Goal: Information Seeking & Learning: Find specific fact

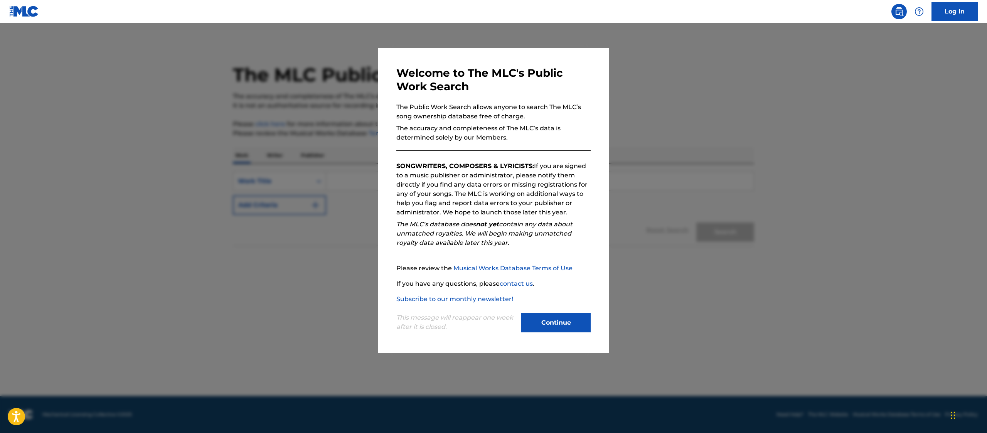
click at [558, 270] on button "Continue" at bounding box center [555, 322] width 69 height 19
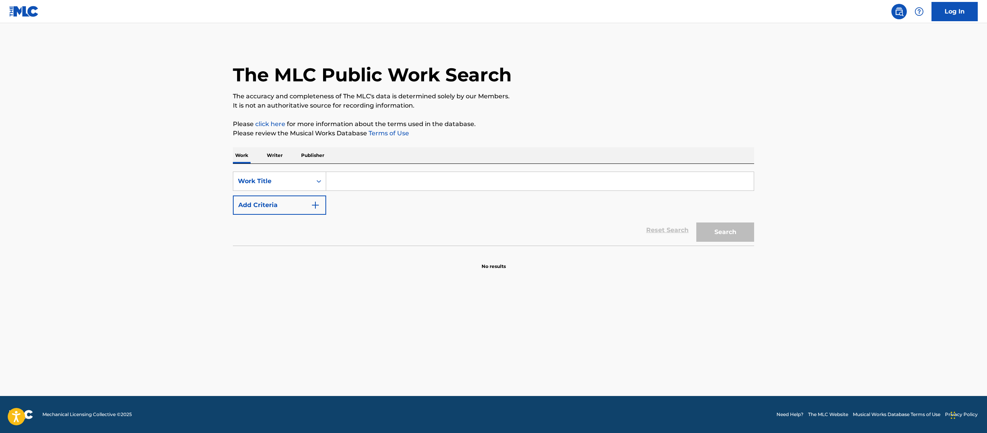
click at [475, 185] on input "Search Form" at bounding box center [540, 181] width 428 height 19
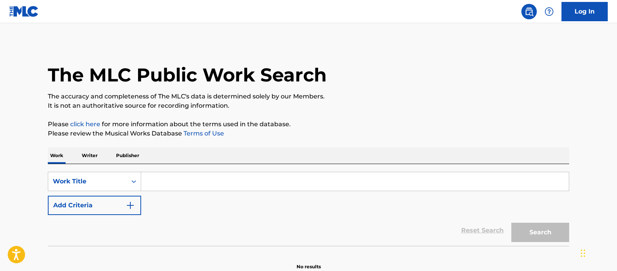
click at [230, 180] on input "Search Form" at bounding box center [355, 181] width 428 height 19
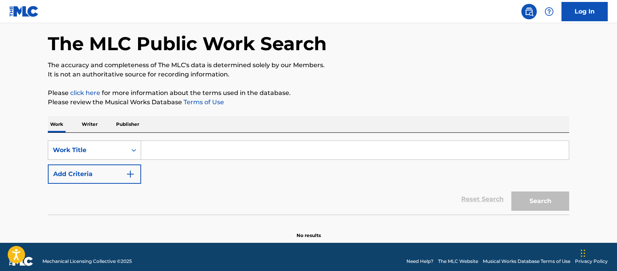
click at [132, 160] on div "Work Title" at bounding box center [94, 149] width 93 height 19
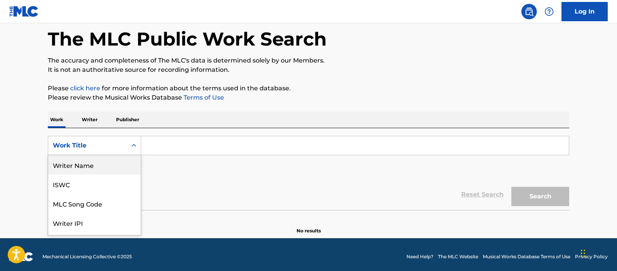
click at [87, 173] on div "Writer Name" at bounding box center [94, 164] width 93 height 19
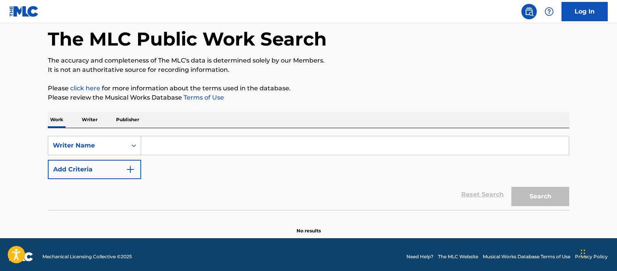
click at [163, 147] on input "Search Form" at bounding box center [355, 145] width 428 height 19
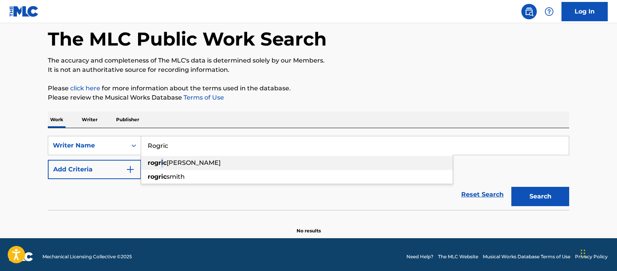
click at [162, 161] on strong "rogric" at bounding box center [157, 162] width 19 height 7
type input "rogric [PERSON_NAME]"
click at [511, 187] on button "Search" at bounding box center [540, 196] width 58 height 19
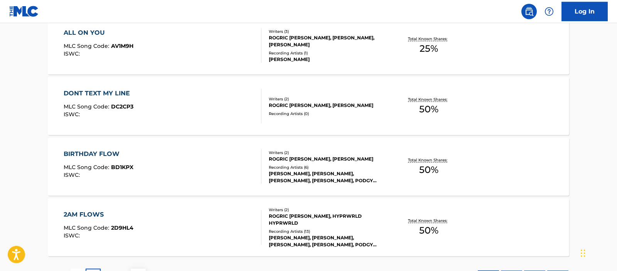
scroll to position [673, 0]
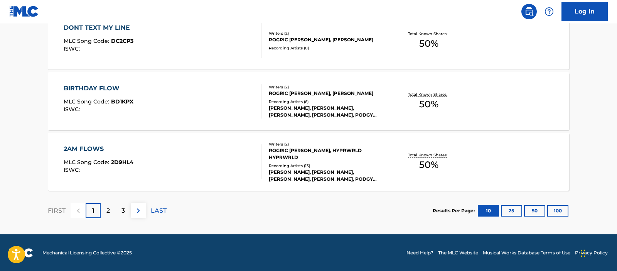
click at [510, 207] on button "25" at bounding box center [511, 211] width 21 height 12
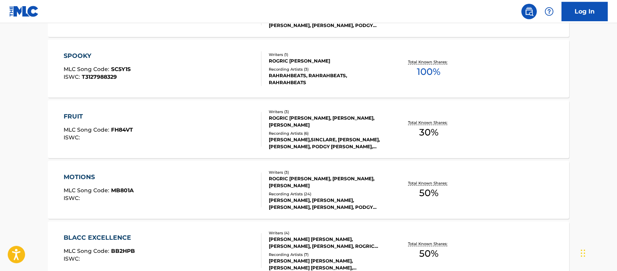
scroll to position [824, 0]
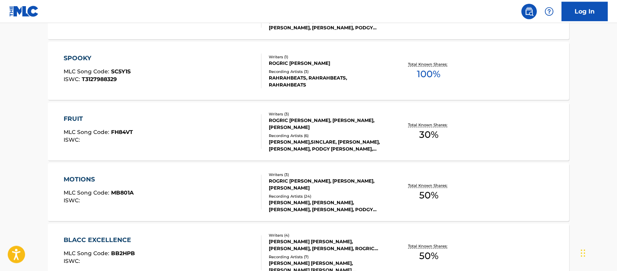
click at [428, 71] on span "100 %" at bounding box center [429, 74] width 24 height 14
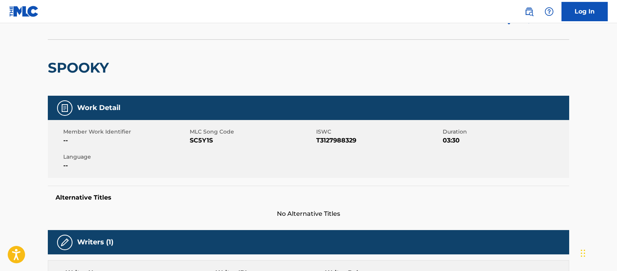
scroll to position [21, 0]
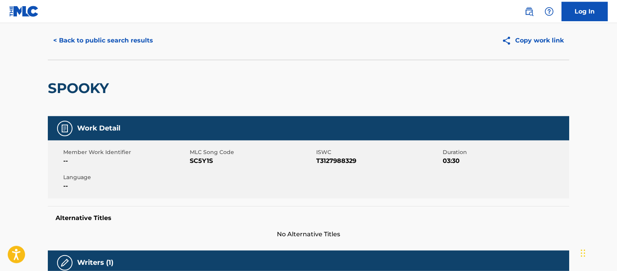
click at [76, 40] on button "< Back to public search results" at bounding box center [103, 40] width 111 height 19
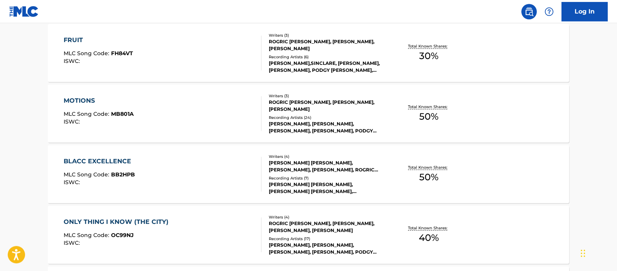
scroll to position [905, 0]
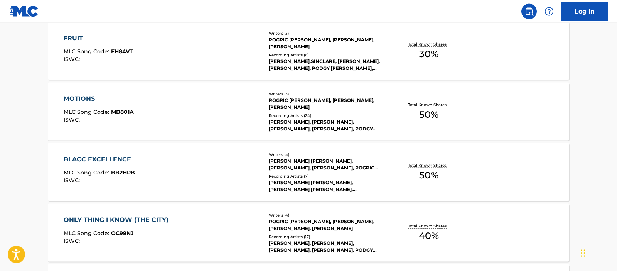
click at [219, 40] on div "FRUIT MLC Song Code : FH84VT ISWC :" at bounding box center [163, 51] width 198 height 35
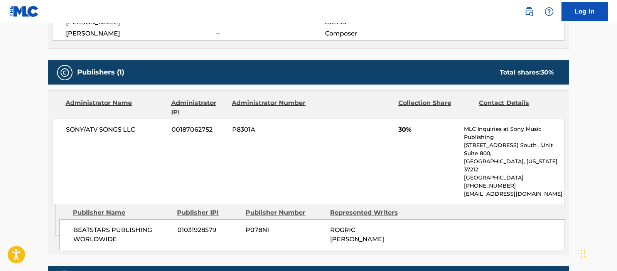
scroll to position [301, 0]
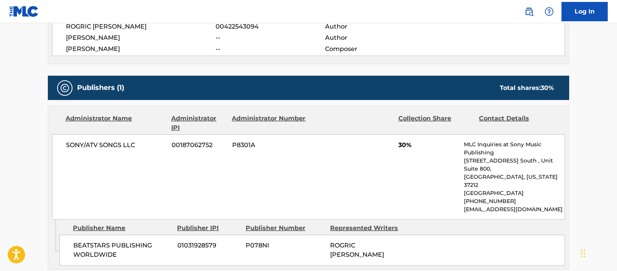
click at [549, 90] on span "30 %" at bounding box center [547, 87] width 13 height 7
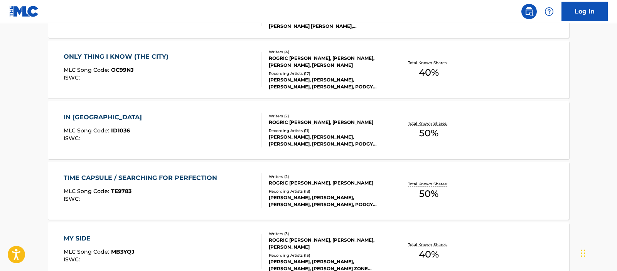
scroll to position [1053, 0]
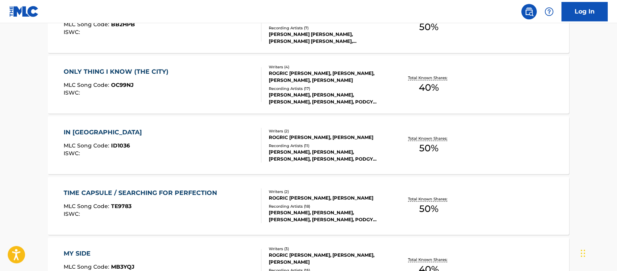
click at [197, 146] on div "IN [GEOGRAPHIC_DATA] MLC Song Code : ID1036 ISWC :" at bounding box center [163, 145] width 198 height 35
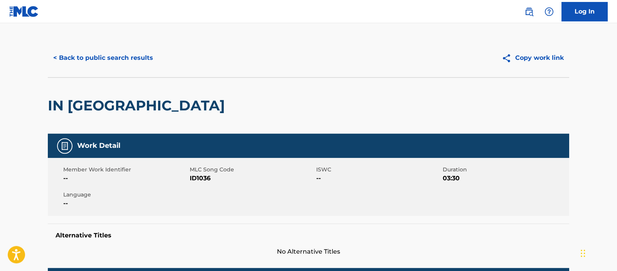
scroll to position [2, 0]
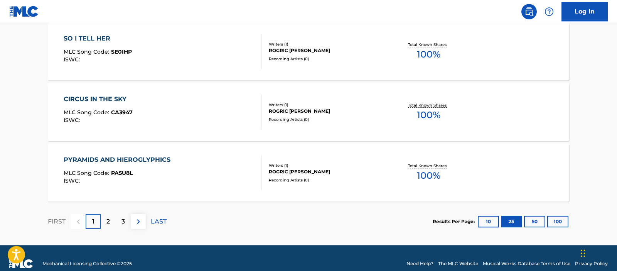
scroll to position [1581, 0]
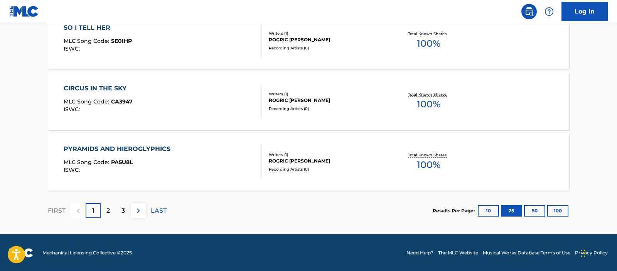
click at [534, 213] on button "50" at bounding box center [534, 211] width 21 height 12
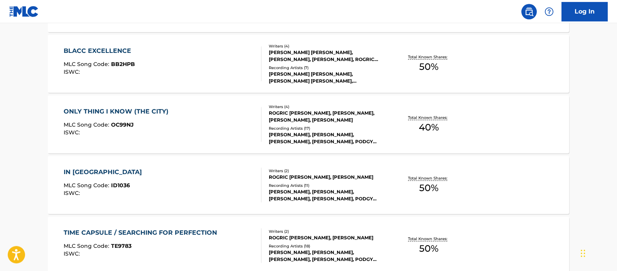
scroll to position [1009, 0]
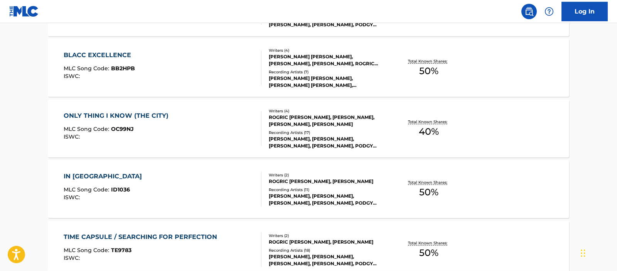
click at [200, 61] on div "BLACC EXCELLENCE MLC Song Code : BB2HPB ISWC :" at bounding box center [163, 68] width 198 height 35
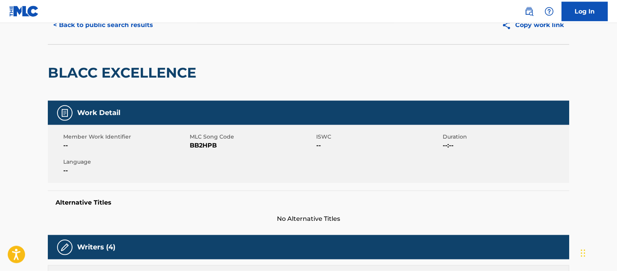
scroll to position [30, 0]
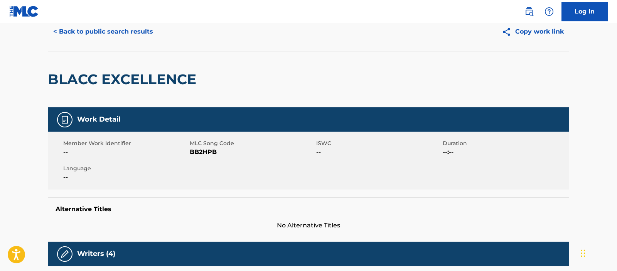
click at [128, 30] on button "< Back to public search results" at bounding box center [103, 31] width 111 height 19
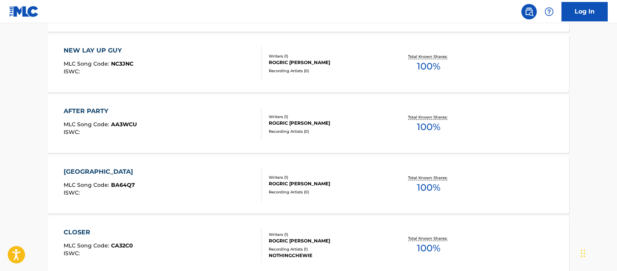
scroll to position [1748, 0]
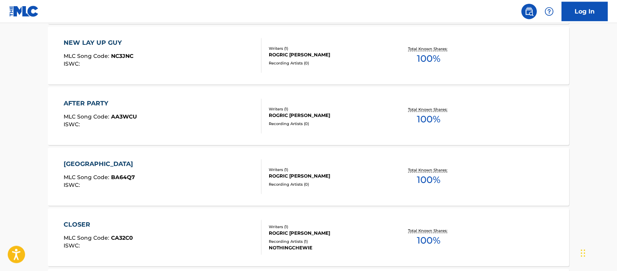
click at [224, 62] on div "NEW LAY UP GUY MLC Song Code : NC3JNC ISWC :" at bounding box center [163, 55] width 198 height 35
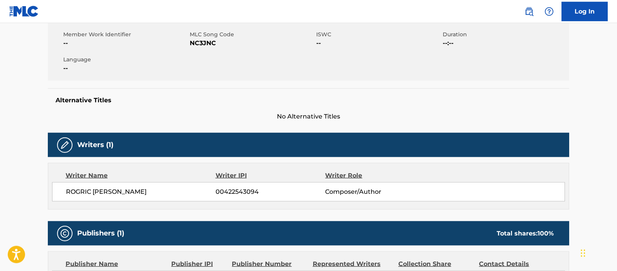
scroll to position [125, 0]
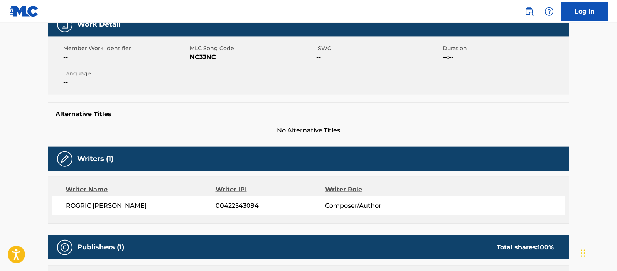
scroll to position [1768, 0]
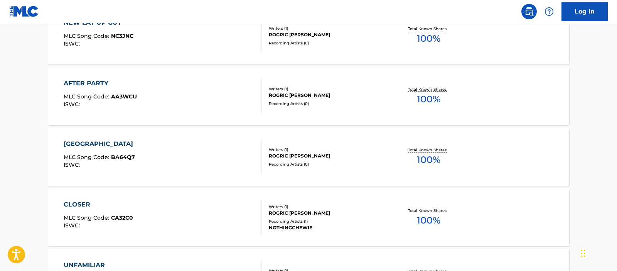
click at [138, 142] on div "BAD BITCH CITY MLC Song Code : BA64Q7 ISWC :" at bounding box center [163, 156] width 198 height 35
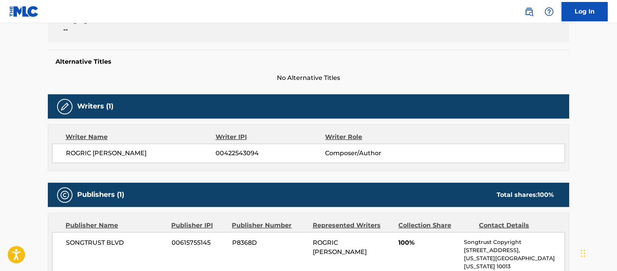
scroll to position [176, 0]
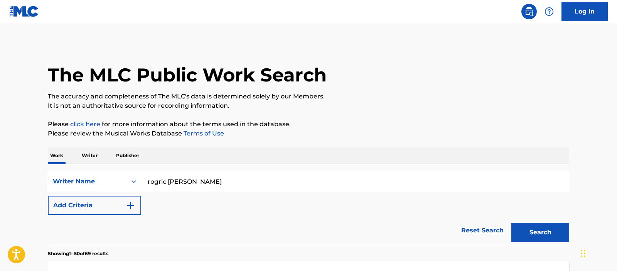
scroll to position [71, 0]
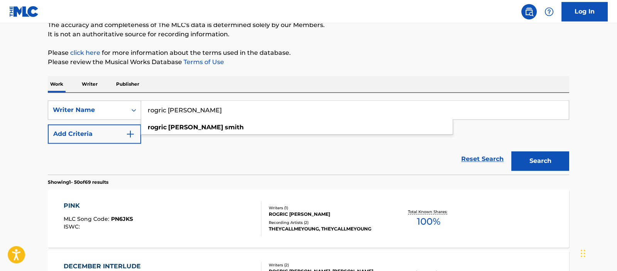
drag, startPoint x: 210, startPoint y: 109, endPoint x: 92, endPoint y: 106, distance: 118.4
click at [141, 106] on input "rogric [PERSON_NAME]" at bounding box center [355, 110] width 428 height 19
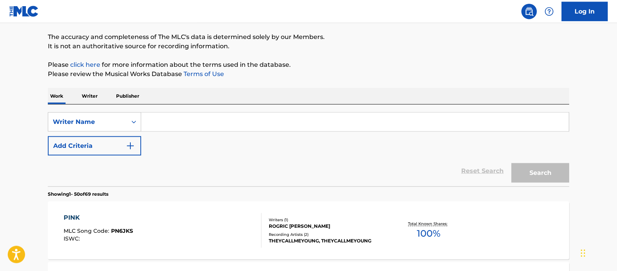
scroll to position [28, 0]
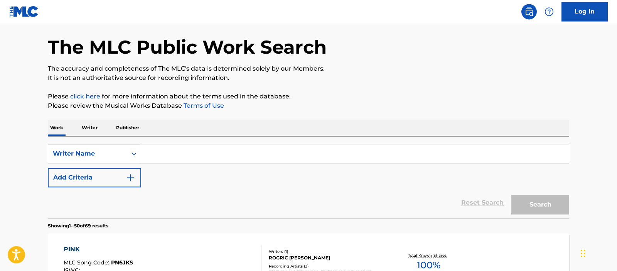
click at [86, 126] on p "Writer" at bounding box center [89, 128] width 20 height 16
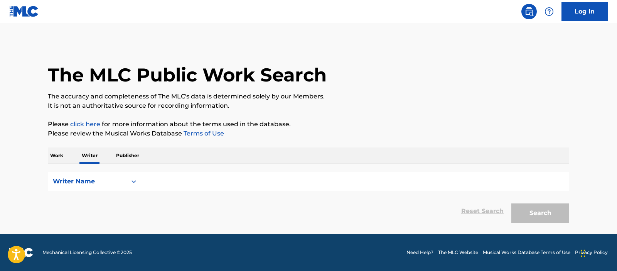
click at [183, 184] on input "Search Form" at bounding box center [355, 181] width 428 height 19
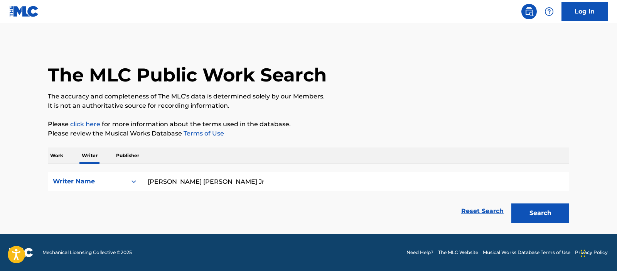
click at [548, 209] on button "Search" at bounding box center [540, 212] width 58 height 19
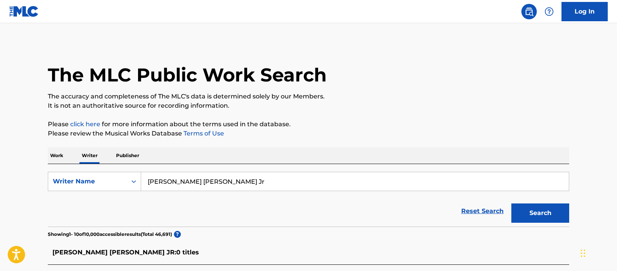
click at [255, 179] on input "[PERSON_NAME] [PERSON_NAME] Jr" at bounding box center [355, 181] width 428 height 19
type input "[PERSON_NAME] [PERSON_NAME]"
click at [511, 203] on button "Search" at bounding box center [540, 212] width 58 height 19
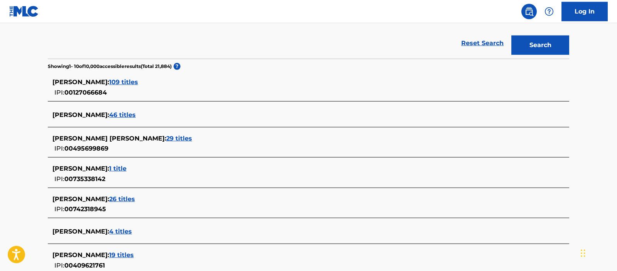
scroll to position [167, 0]
click at [166, 137] on span "29 titles" at bounding box center [179, 138] width 26 height 7
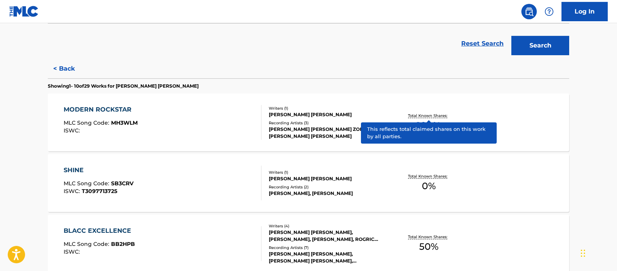
click at [432, 115] on p "Total Known Shares:" at bounding box center [428, 116] width 41 height 6
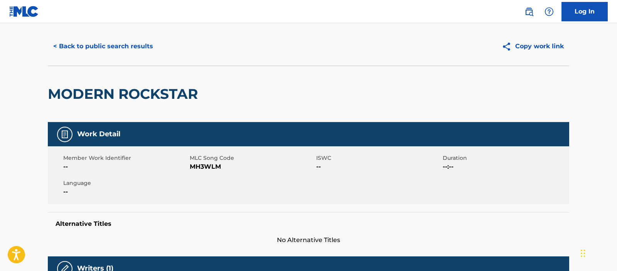
scroll to position [14, 0]
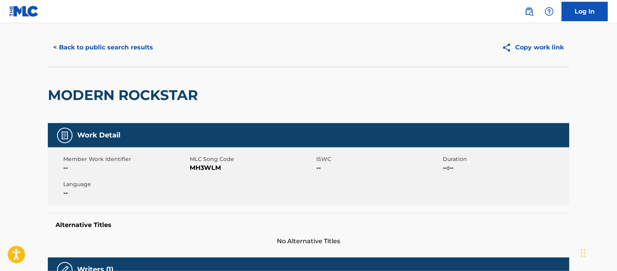
click at [142, 47] on button "< Back to public search results" at bounding box center [103, 47] width 111 height 19
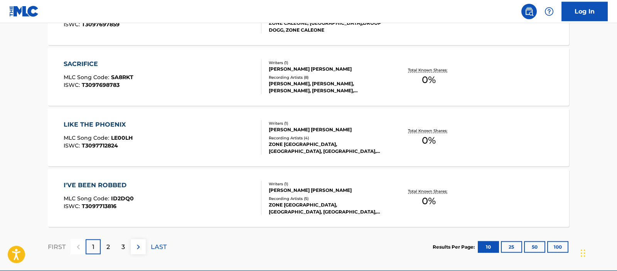
scroll to position [634, 0]
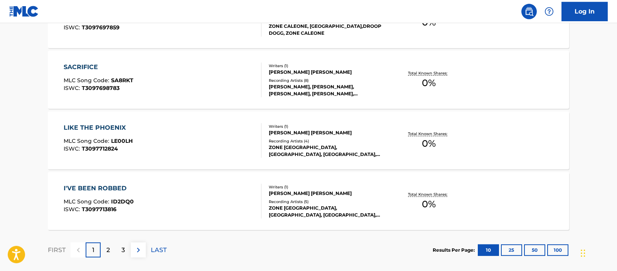
click at [120, 186] on div "I'VE BEEN ROBBED" at bounding box center [99, 188] width 70 height 9
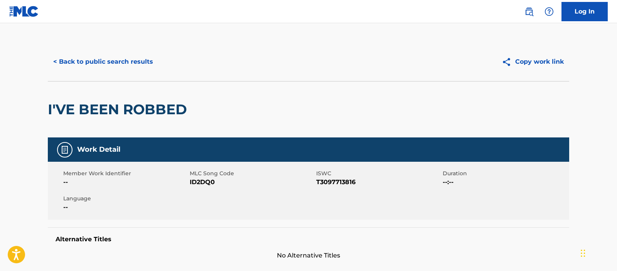
click at [134, 63] on button "< Back to public search results" at bounding box center [103, 61] width 111 height 19
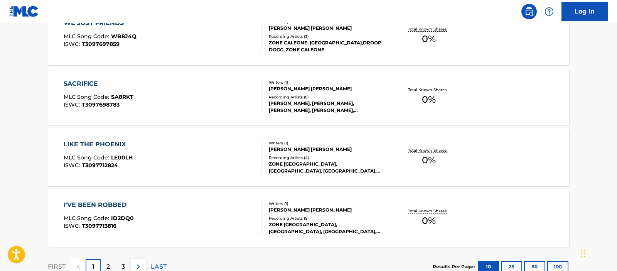
scroll to position [612, 0]
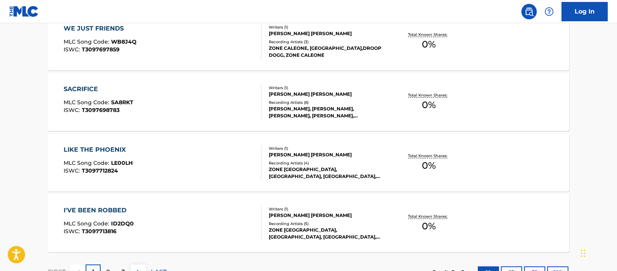
click at [105, 96] on div "SACRIFICE MLC Song Code : SA8RKT ISWC : T3097698783" at bounding box center [99, 101] width 70 height 35
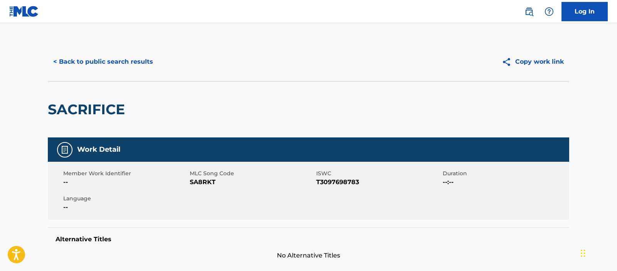
click at [143, 63] on button "< Back to public search results" at bounding box center [103, 61] width 111 height 19
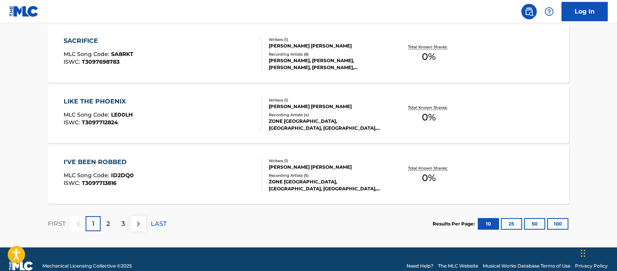
scroll to position [673, 0]
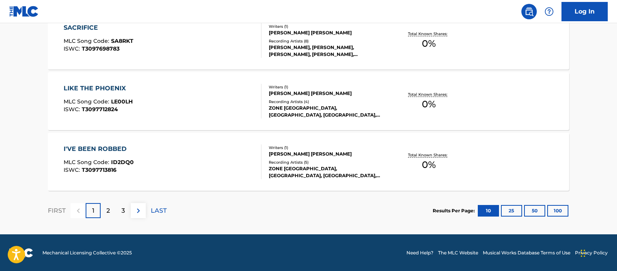
click at [511, 208] on button "25" at bounding box center [511, 211] width 21 height 12
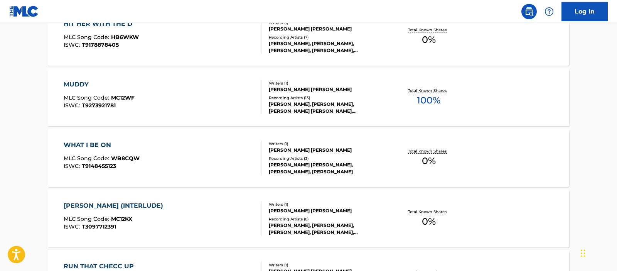
scroll to position [1103, 0]
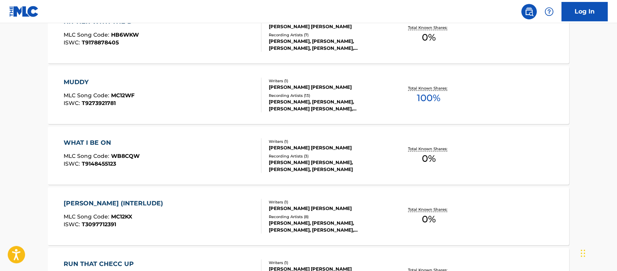
click at [388, 89] on div "Total Known Shares: 100 %" at bounding box center [428, 95] width 87 height 24
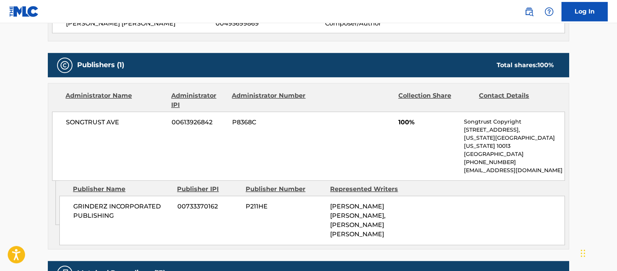
scroll to position [301, 0]
